Goal: Information Seeking & Learning: Find specific page/section

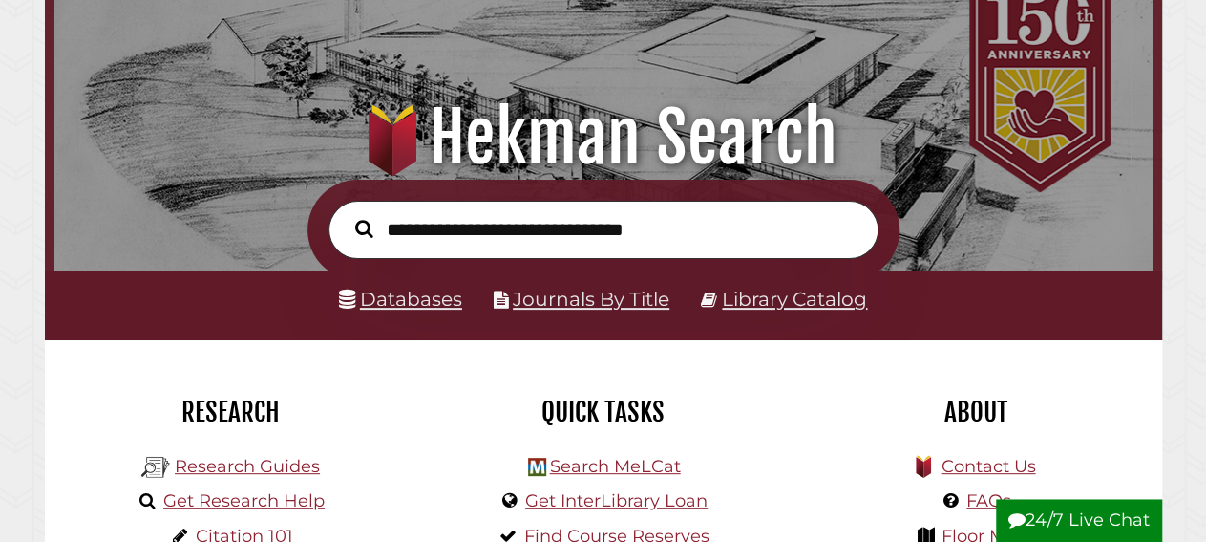
scroll to position [199, 0]
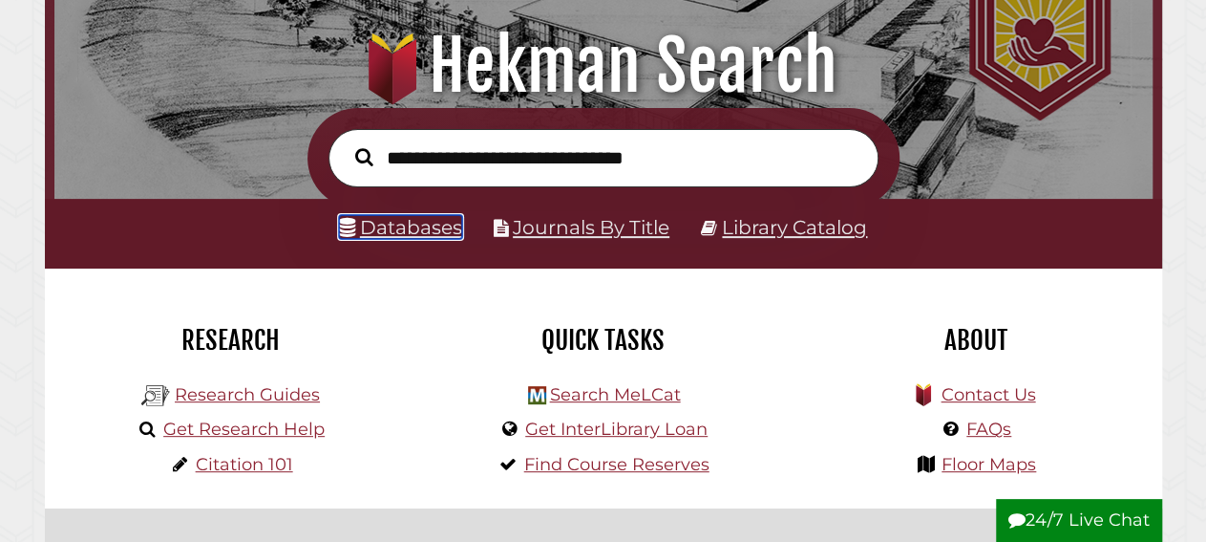
click at [452, 229] on link "Databases" at bounding box center [400, 227] width 123 height 24
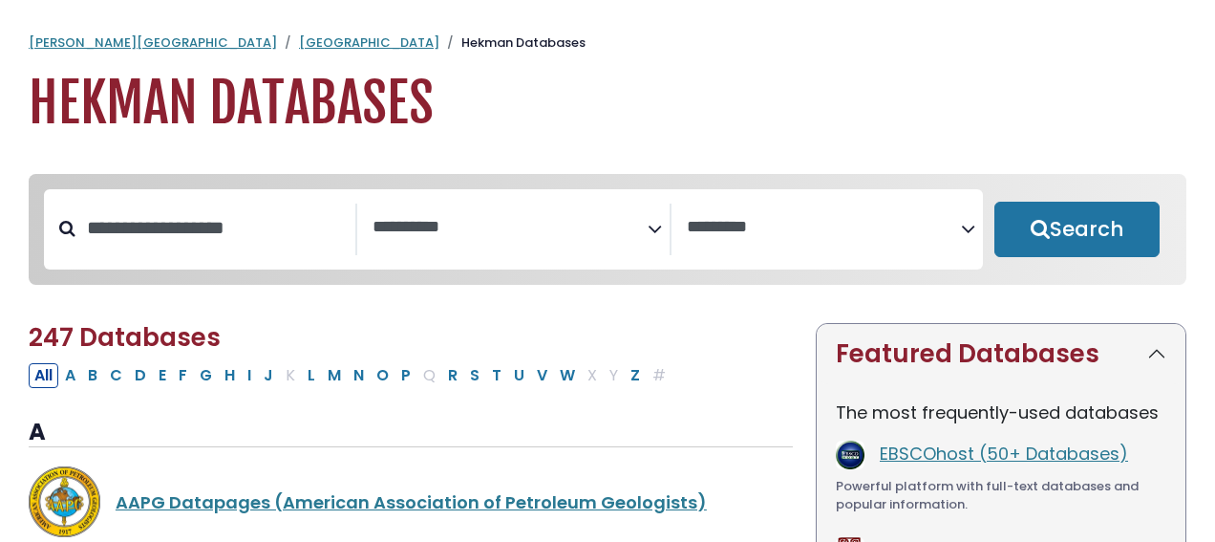
select select "Database Subject Filter"
select select "Database Vendors Filter"
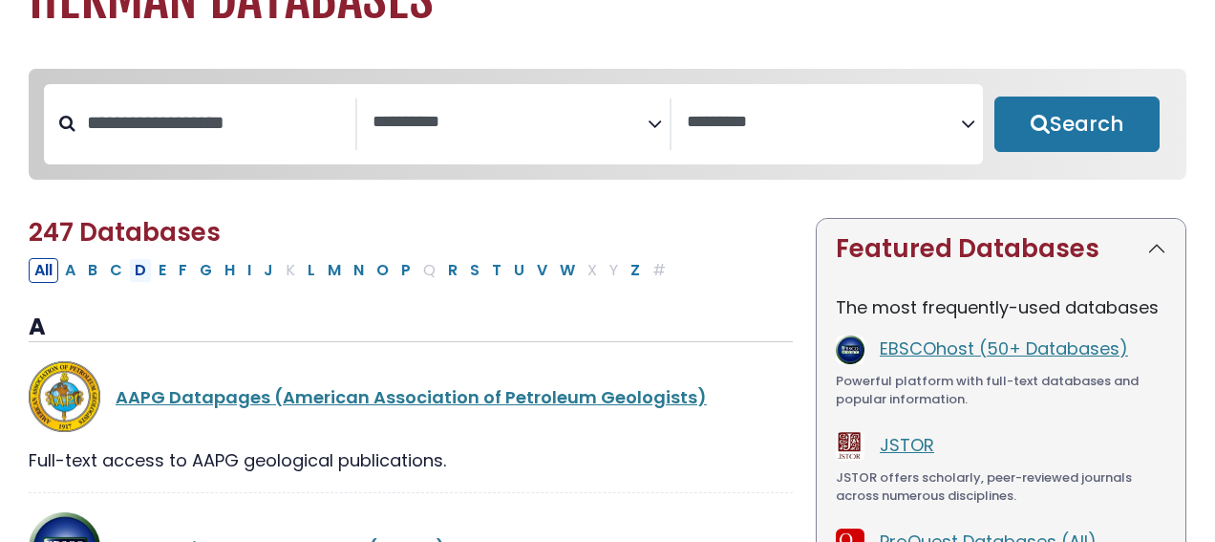
click at [129, 280] on button "D" at bounding box center [140, 270] width 23 height 25
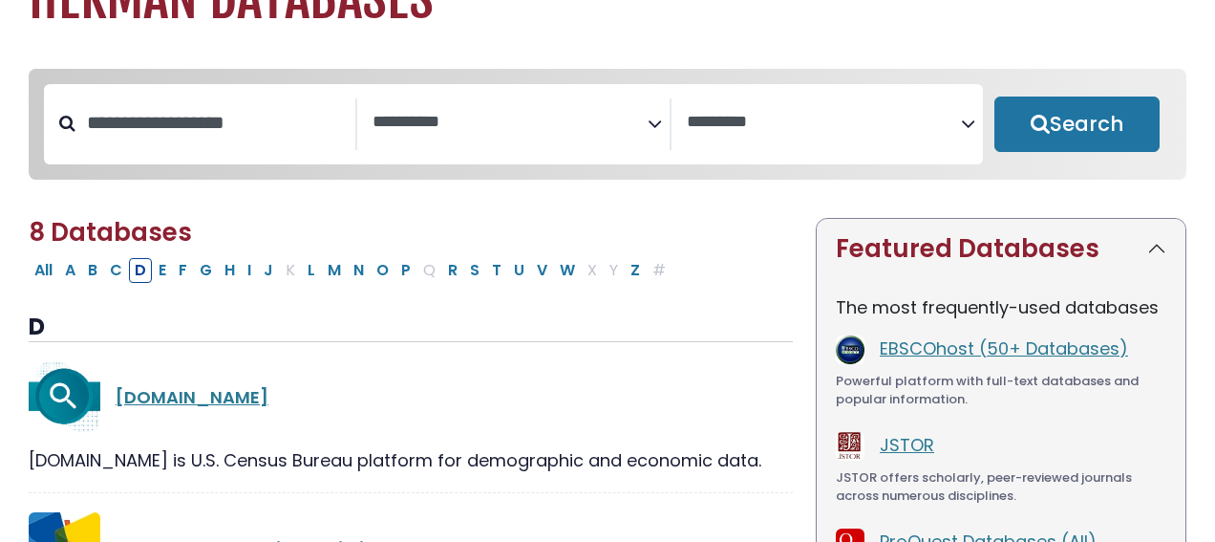
select select "Database Subject Filter"
select select "Database Vendors Filter"
click at [120, 282] on button "C" at bounding box center [116, 270] width 24 height 25
select select "Database Subject Filter"
select select "Database Vendors Filter"
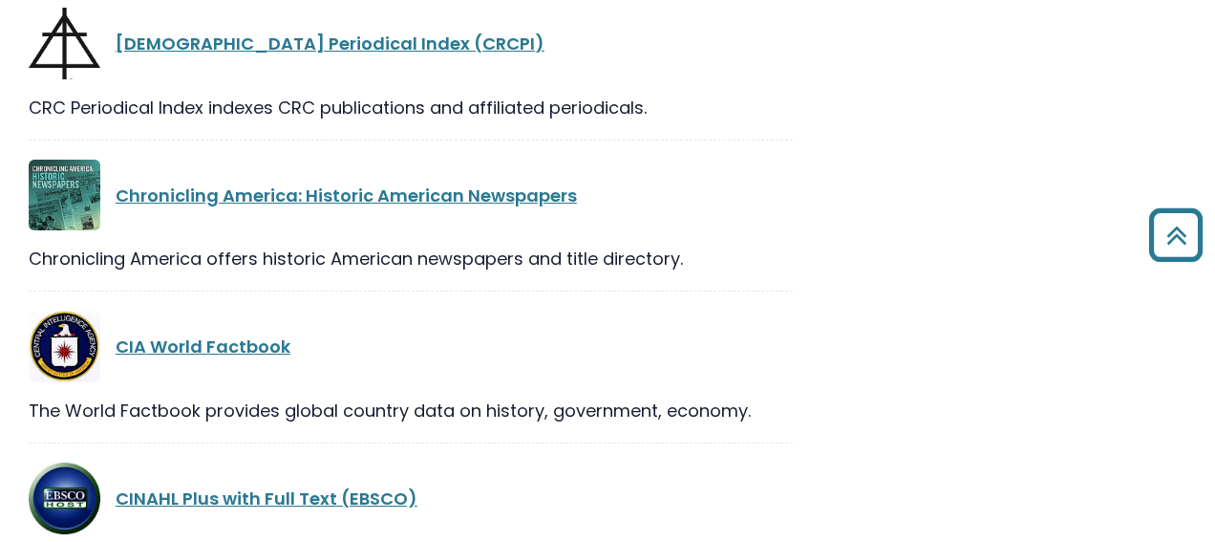
scroll to position [2985, 0]
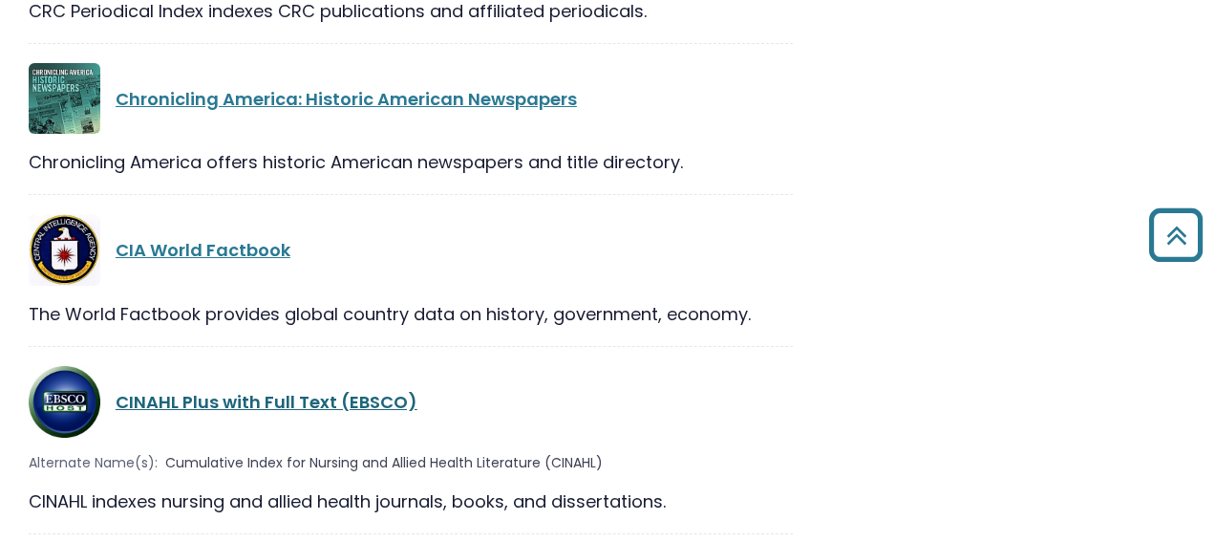
click at [180, 390] on link "CINAHL Plus with Full Text (EBSCO)" at bounding box center [267, 402] width 302 height 24
